Goal: Information Seeking & Learning: Learn about a topic

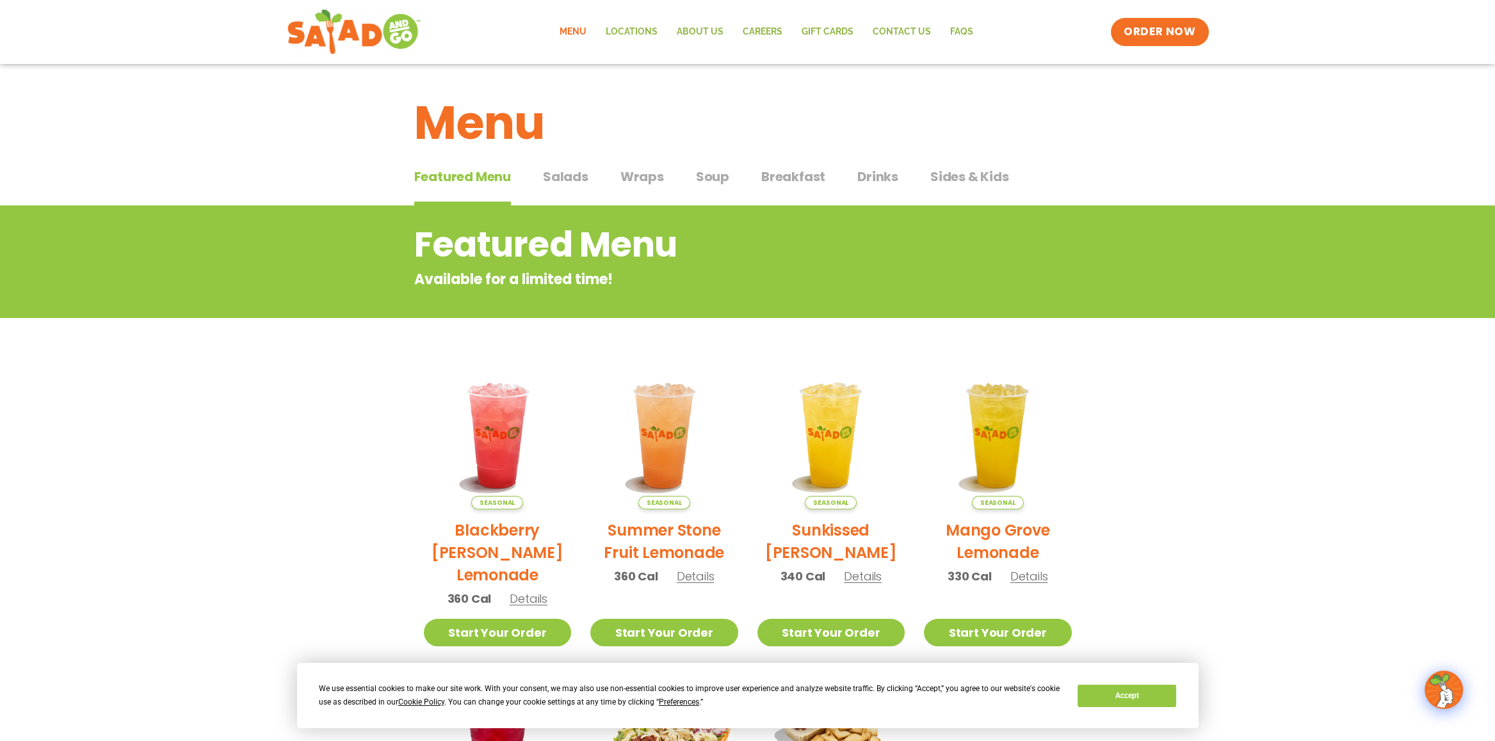
click at [711, 179] on span "Soup" at bounding box center [712, 176] width 33 height 19
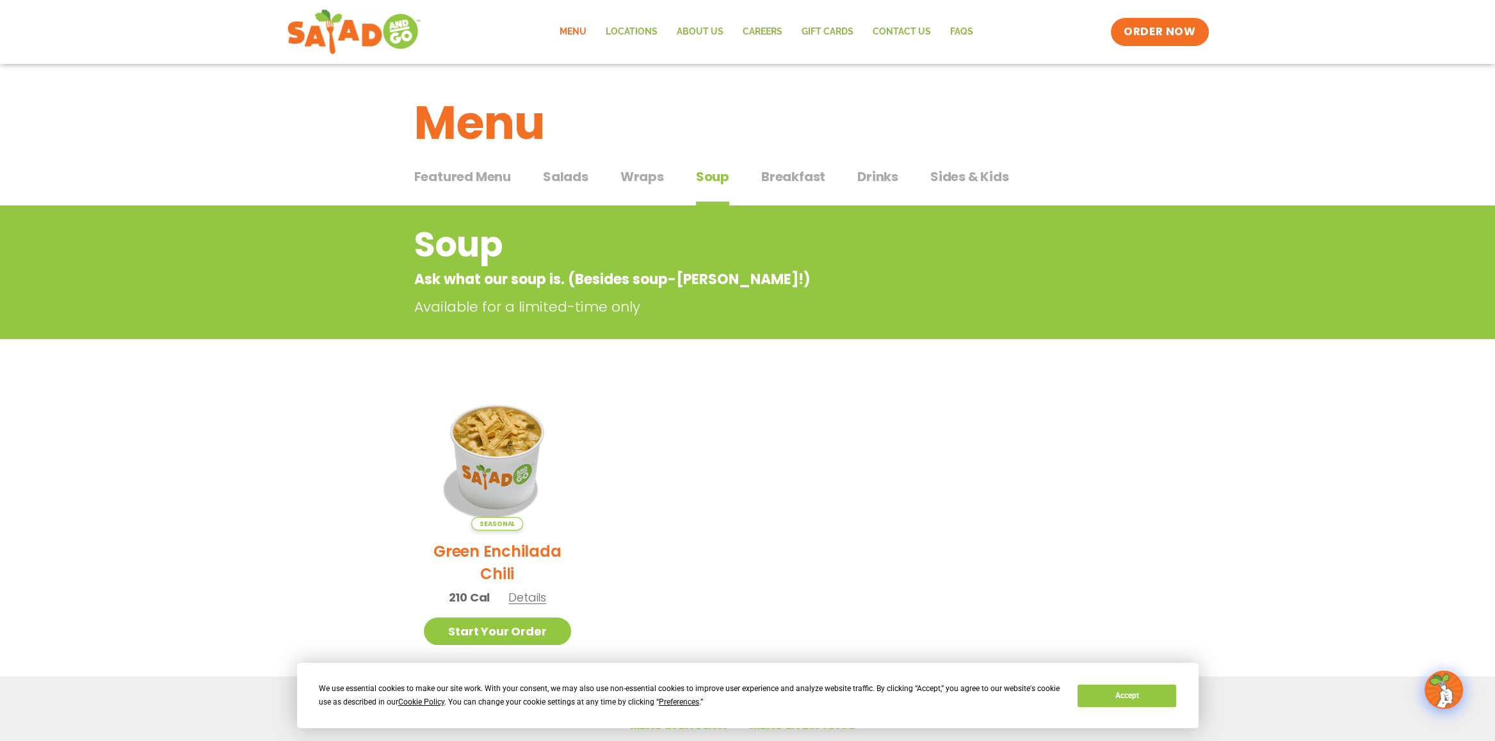
click at [794, 176] on span "Breakfast" at bounding box center [793, 176] width 64 height 19
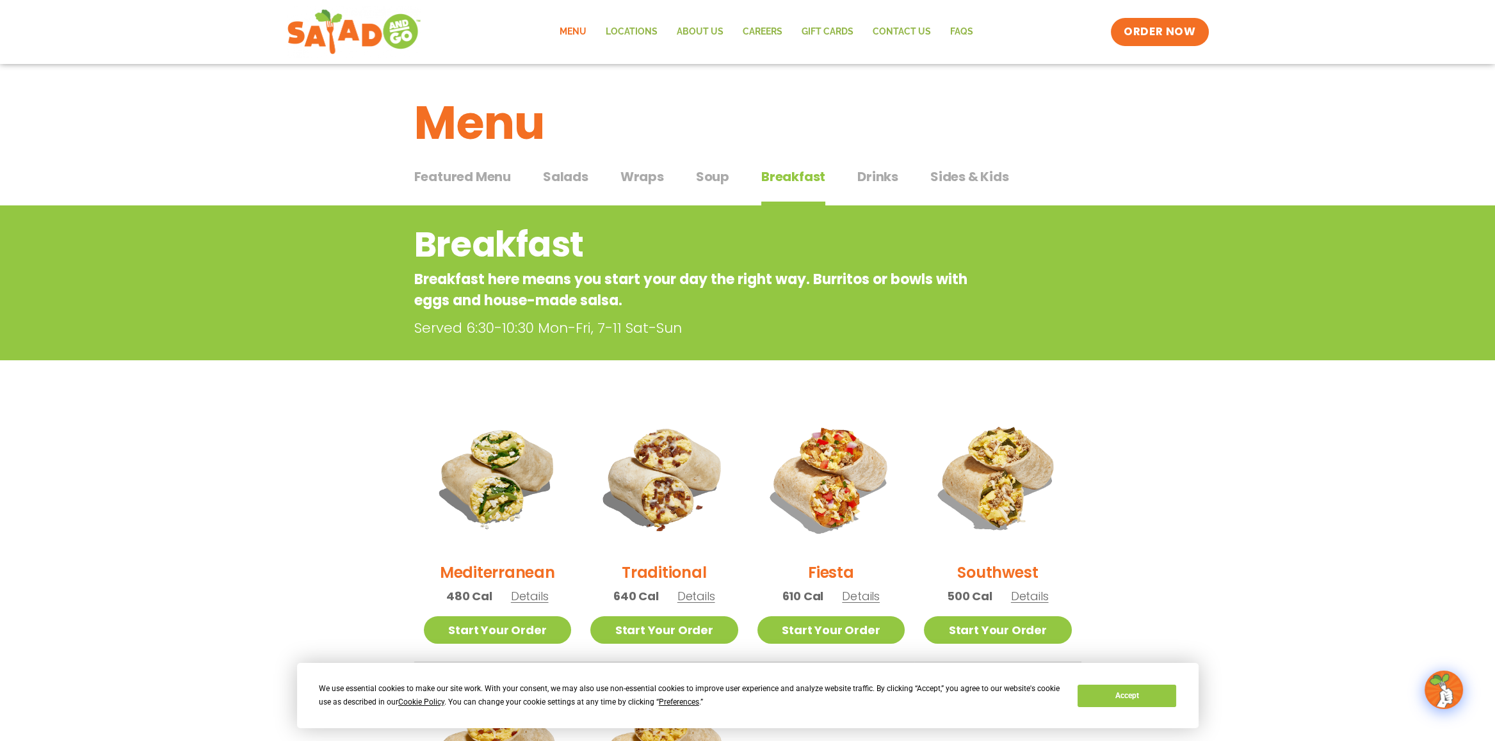
click at [704, 177] on span "Soup" at bounding box center [712, 176] width 33 height 19
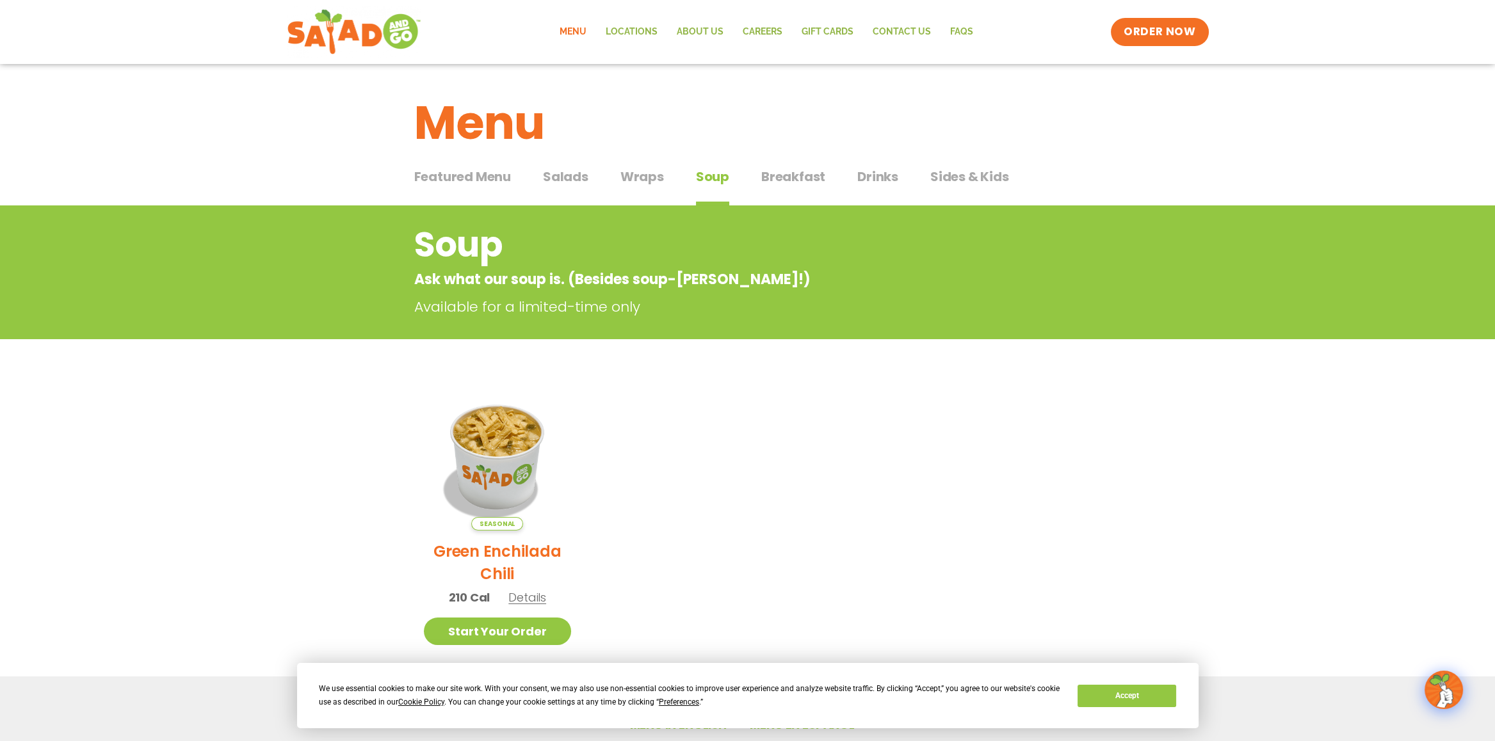
click at [633, 177] on span "Wraps" at bounding box center [642, 176] width 44 height 19
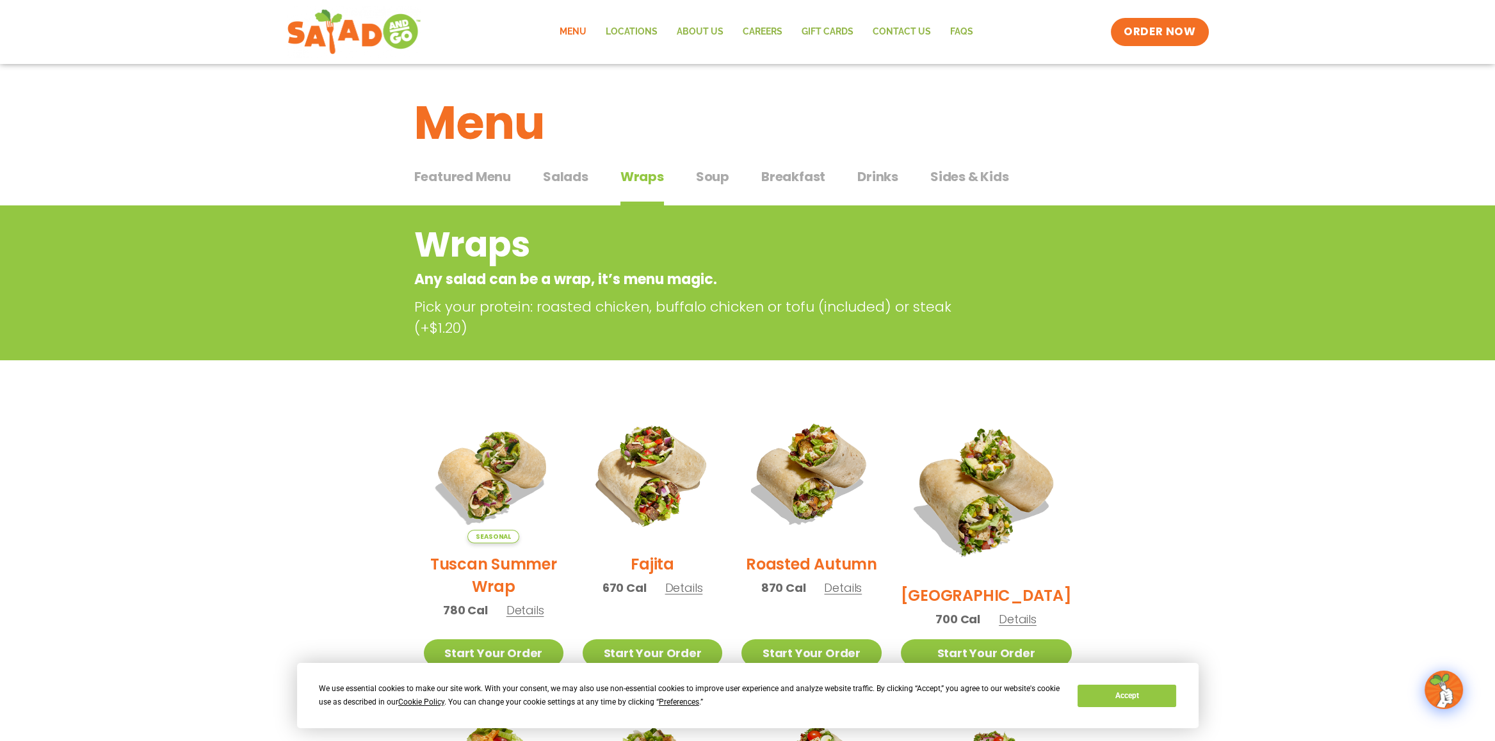
click at [562, 173] on span "Salads" at bounding box center [565, 176] width 45 height 19
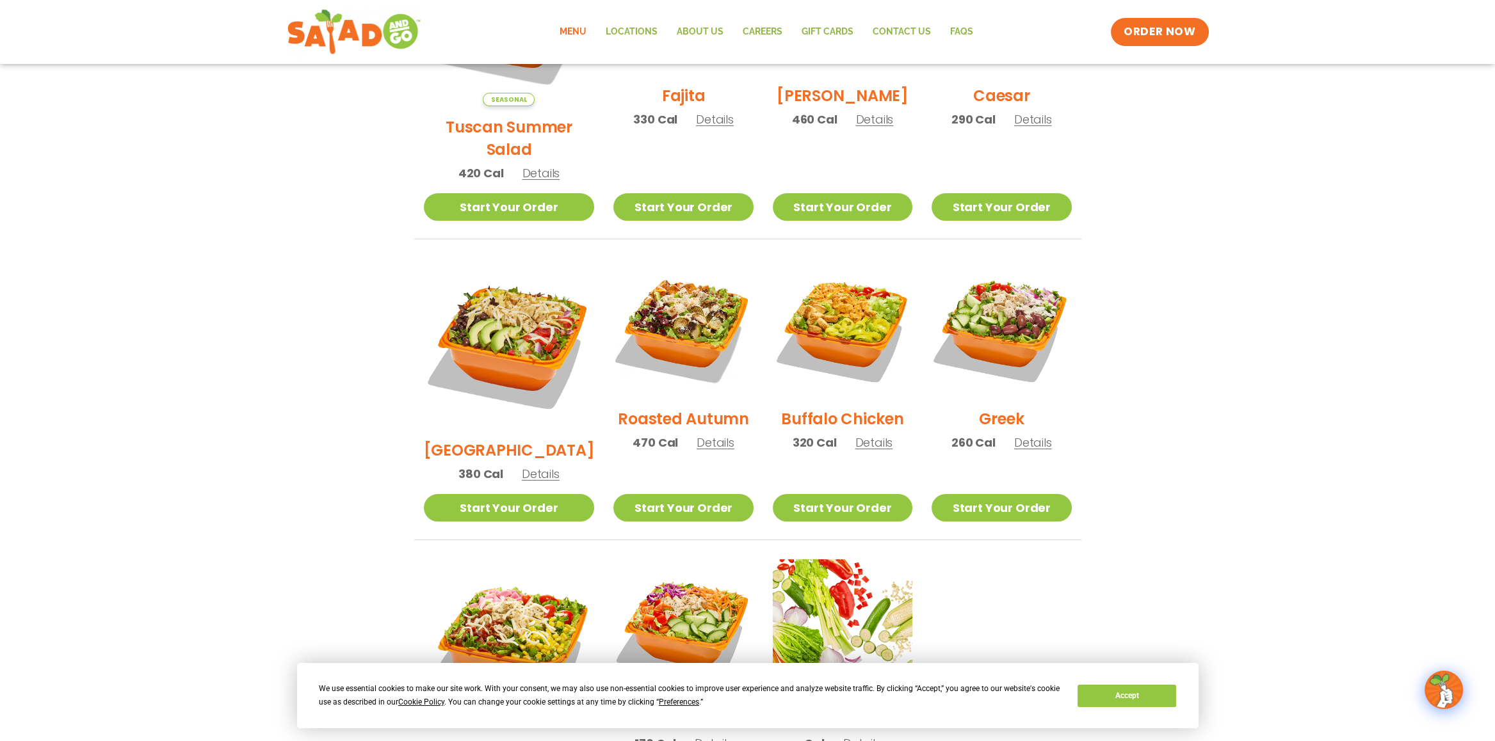
scroll to position [487, 0]
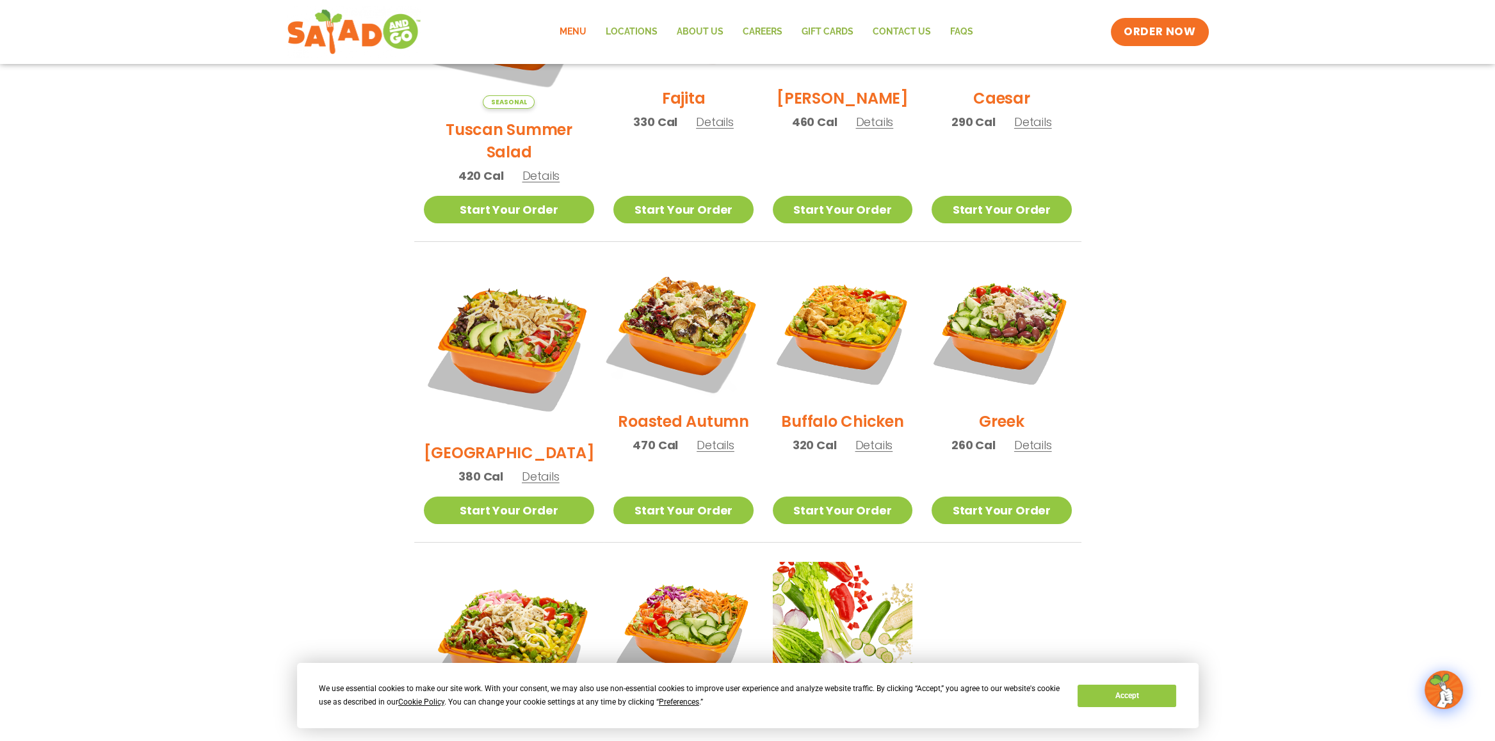
click at [657, 299] on img at bounding box center [683, 331] width 164 height 164
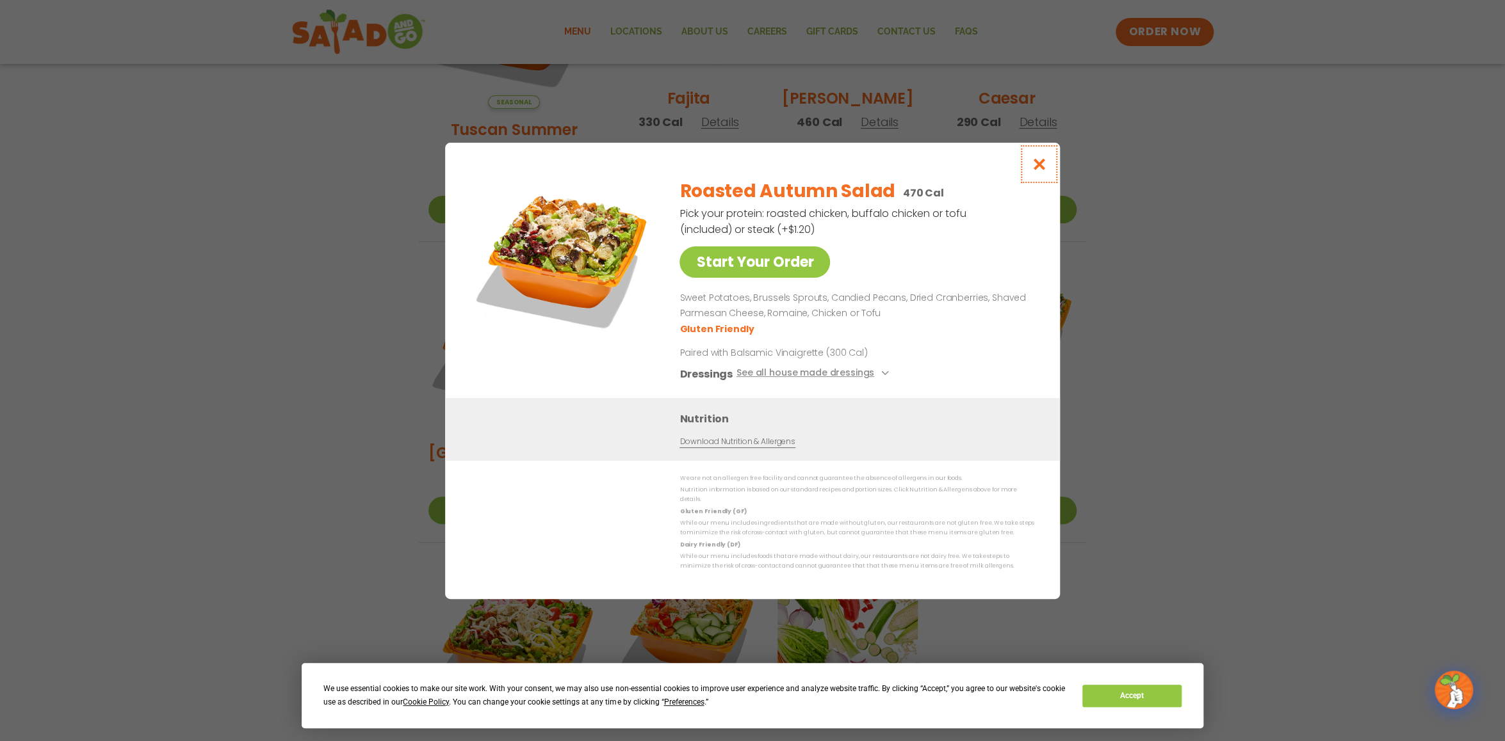
click at [1039, 165] on icon "Close modal" at bounding box center [1039, 164] width 16 height 13
